Goal: Task Accomplishment & Management: Use online tool/utility

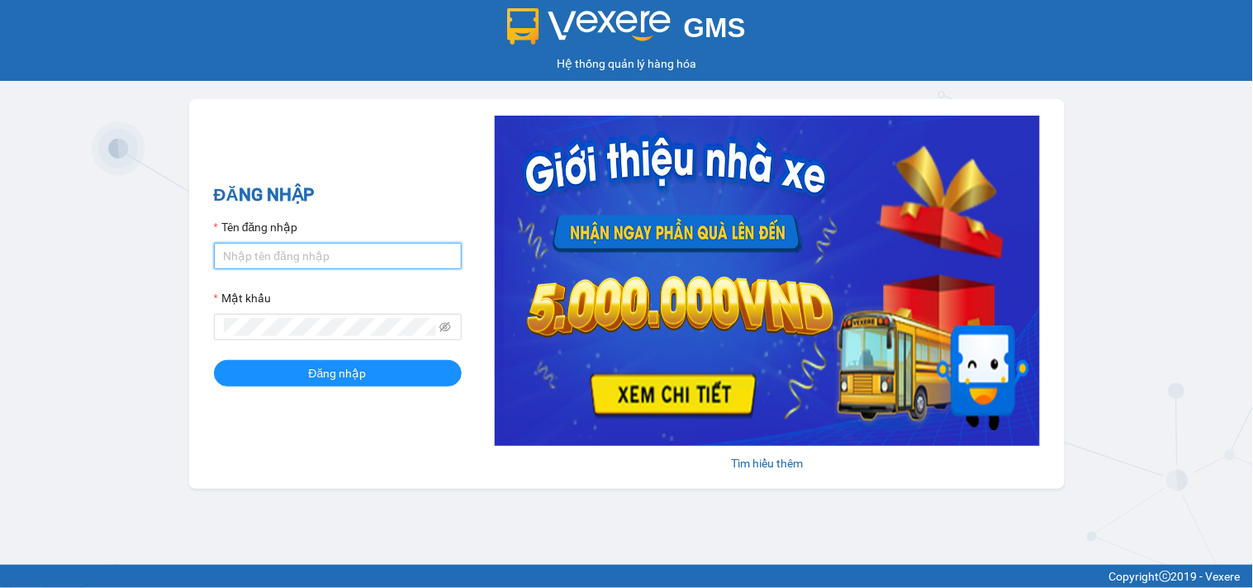
drag, startPoint x: 314, startPoint y: 258, endPoint x: 317, endPoint y: 268, distance: 9.7
click at [314, 258] on input "Tên đăng nhập" at bounding box center [338, 256] width 248 height 26
type input "ngannt.phucanex"
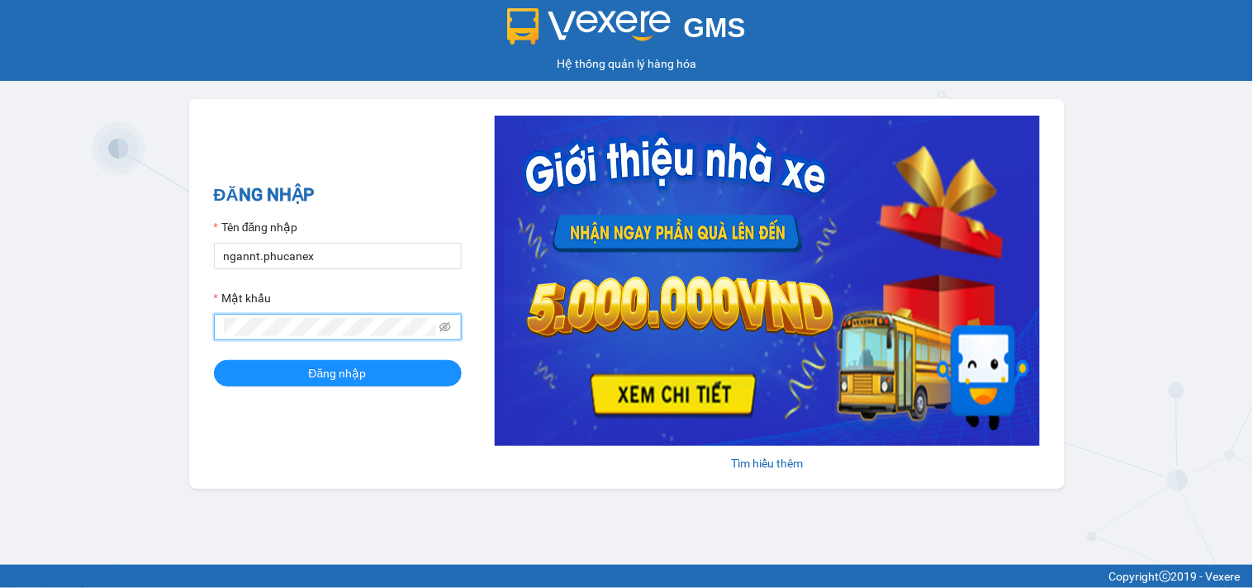
click at [214, 360] on button "Đăng nhập" at bounding box center [338, 373] width 248 height 26
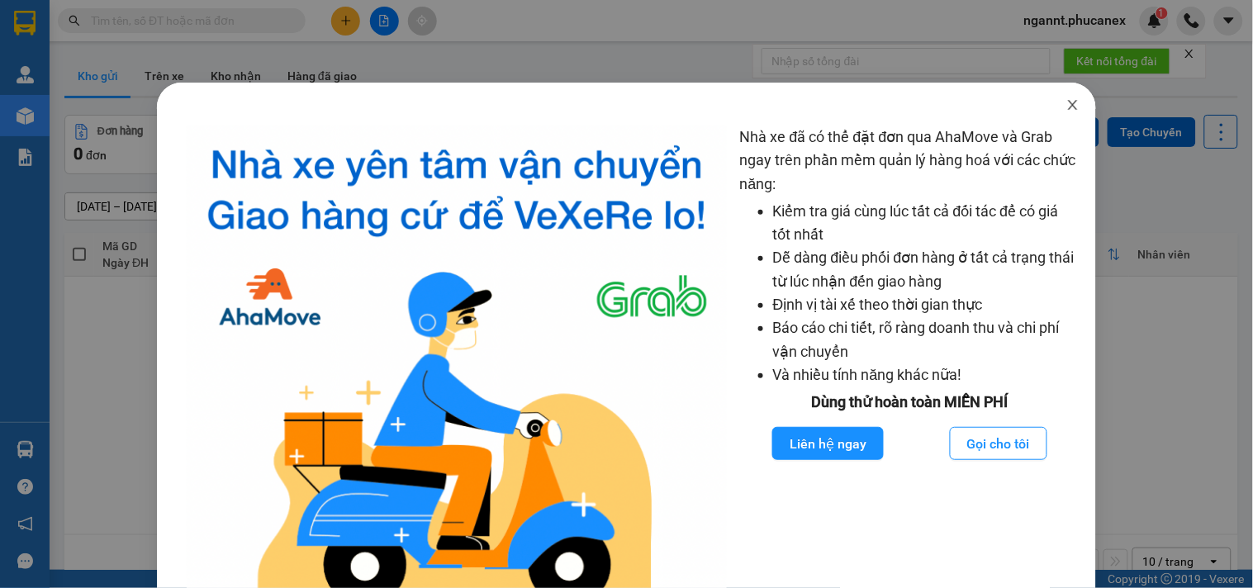
click at [947, 105] on icon "close" at bounding box center [1072, 104] width 13 height 13
